Goal: Information Seeking & Learning: Learn about a topic

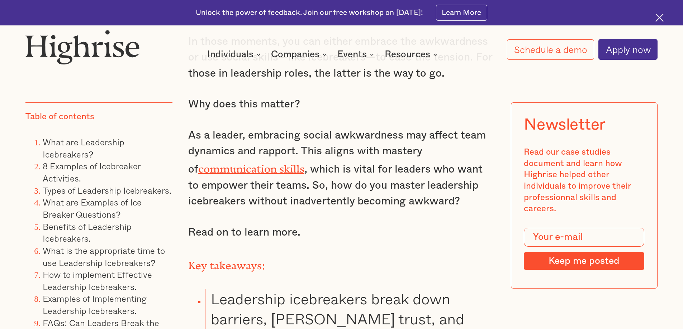
scroll to position [753, 0]
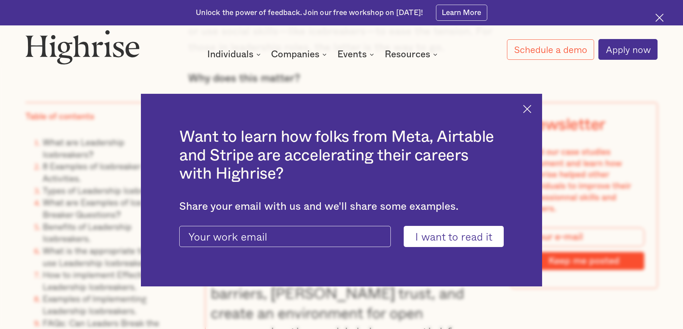
click at [529, 108] on img at bounding box center [527, 109] width 8 height 8
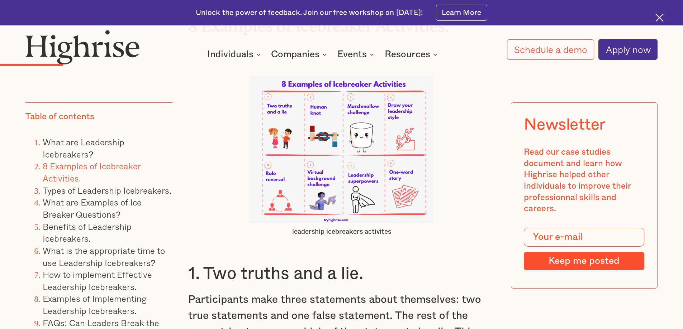
scroll to position [1900, 0]
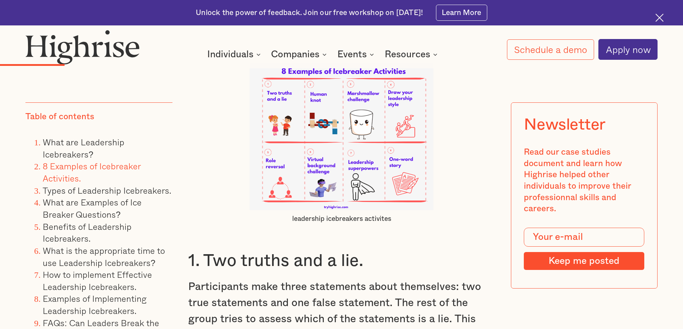
click at [362, 168] on img at bounding box center [341, 136] width 184 height 147
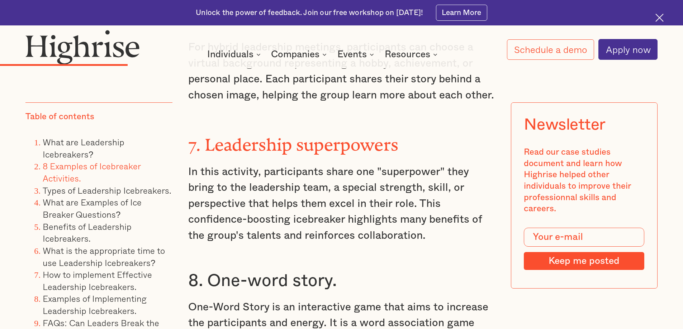
scroll to position [2975, 0]
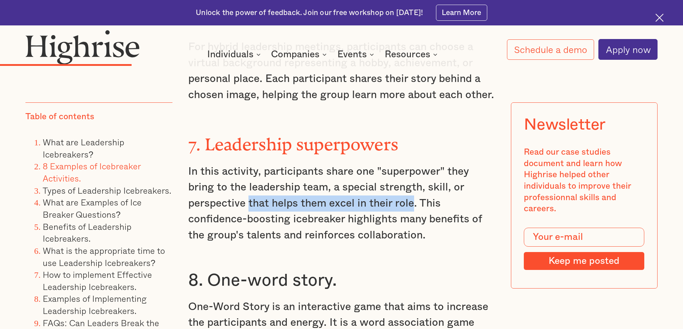
drag, startPoint x: 247, startPoint y: 189, endPoint x: 410, endPoint y: 192, distance: 162.8
click at [410, 192] on p "In this activity, participants share one "superpower" they bring to the leaders…" at bounding box center [341, 204] width 307 height 80
copy p "that helps them excel in their role"
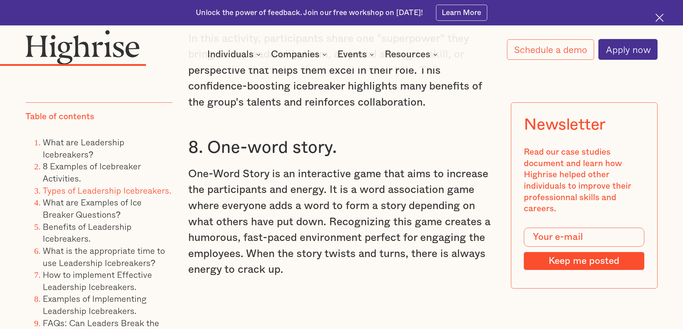
scroll to position [3083, 0]
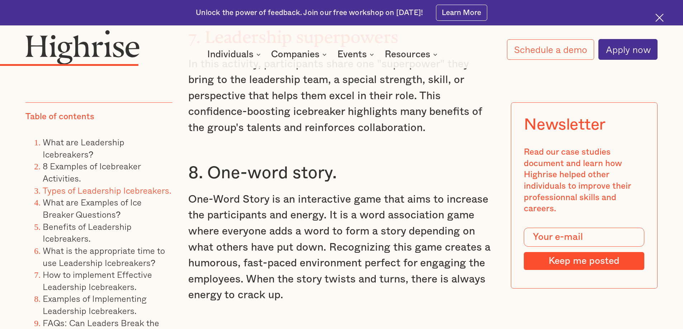
click at [280, 163] on h3 "8. One-word story." at bounding box center [341, 174] width 307 height 22
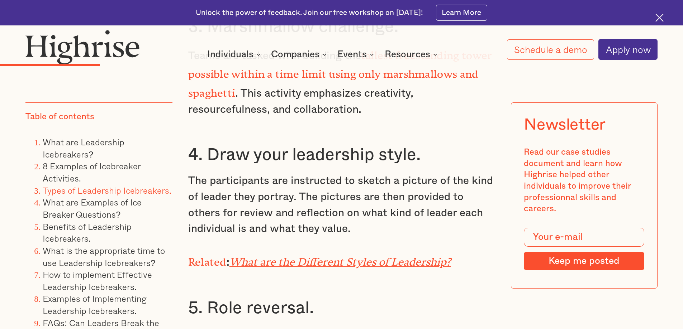
scroll to position [2473, 0]
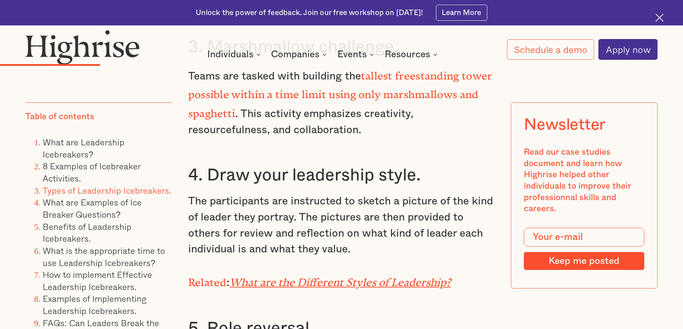
click at [290, 277] on em "What are the Different Styles of Leadership?" at bounding box center [340, 280] width 222 height 7
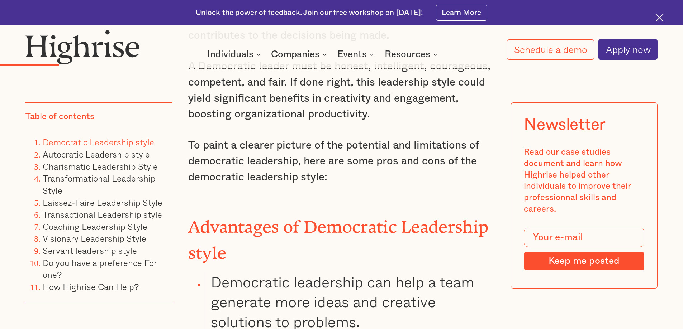
scroll to position [1541, 0]
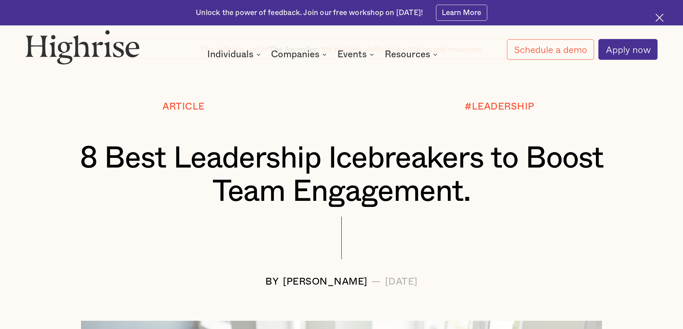
scroll to position [358, 0]
